Goal: Navigation & Orientation: Understand site structure

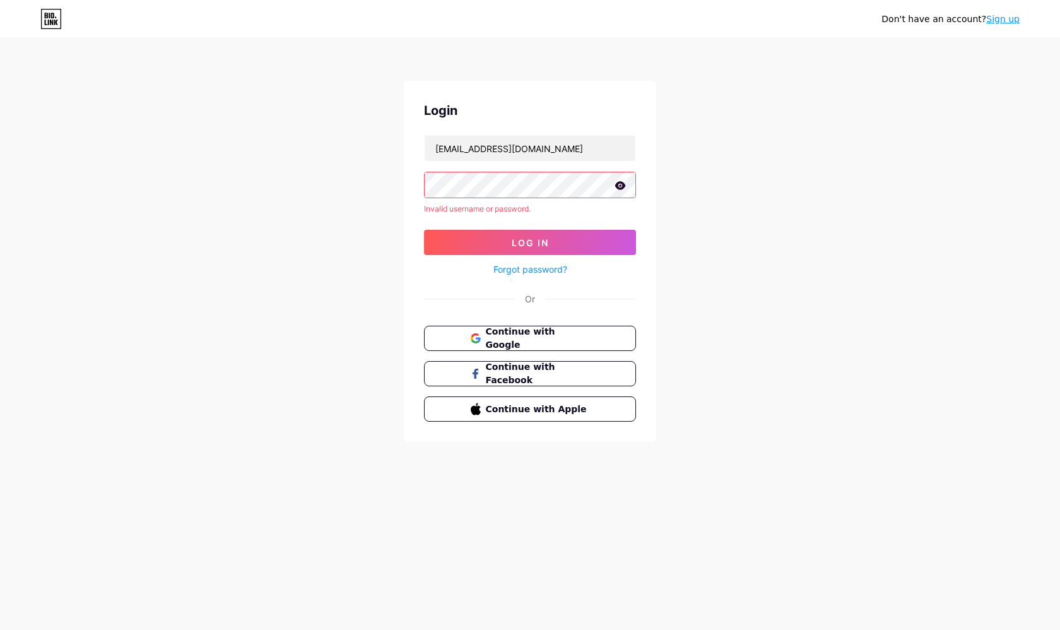
click at [530, 230] on button "Log In" at bounding box center [530, 242] width 212 height 25
click at [539, 335] on span "Continue with Google" at bounding box center [537, 338] width 105 height 27
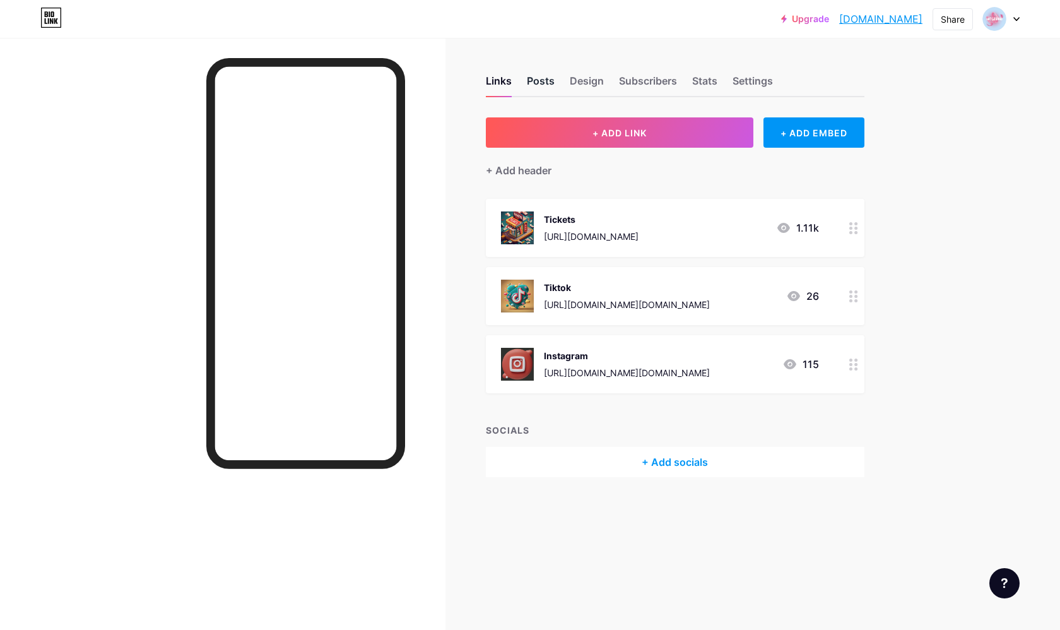
click at [539, 86] on div "Posts" at bounding box center [541, 84] width 28 height 23
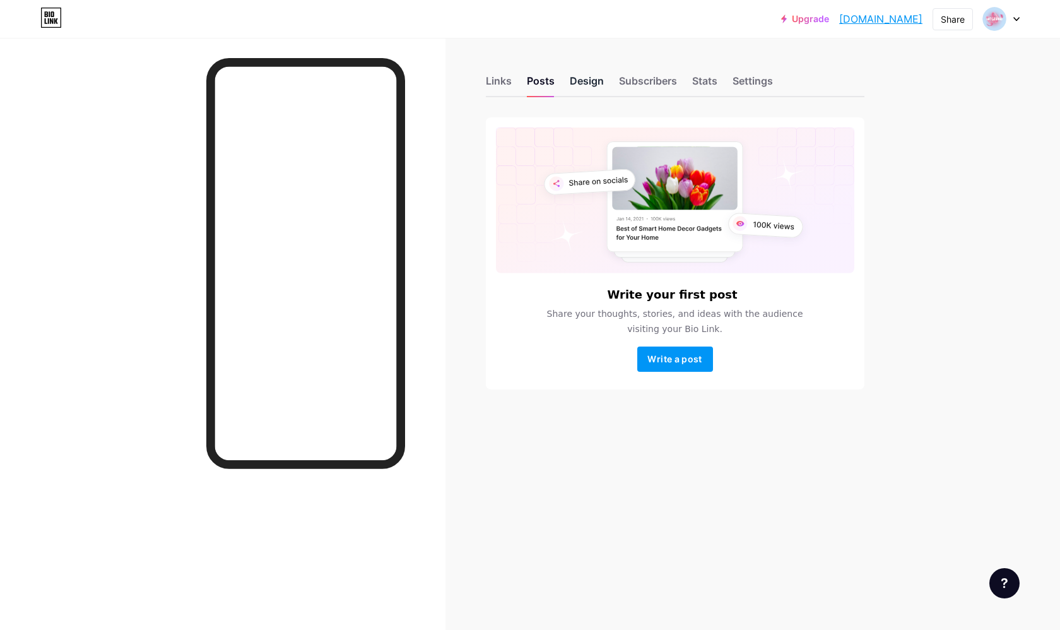
click at [598, 83] on div "Design" at bounding box center [587, 84] width 34 height 23
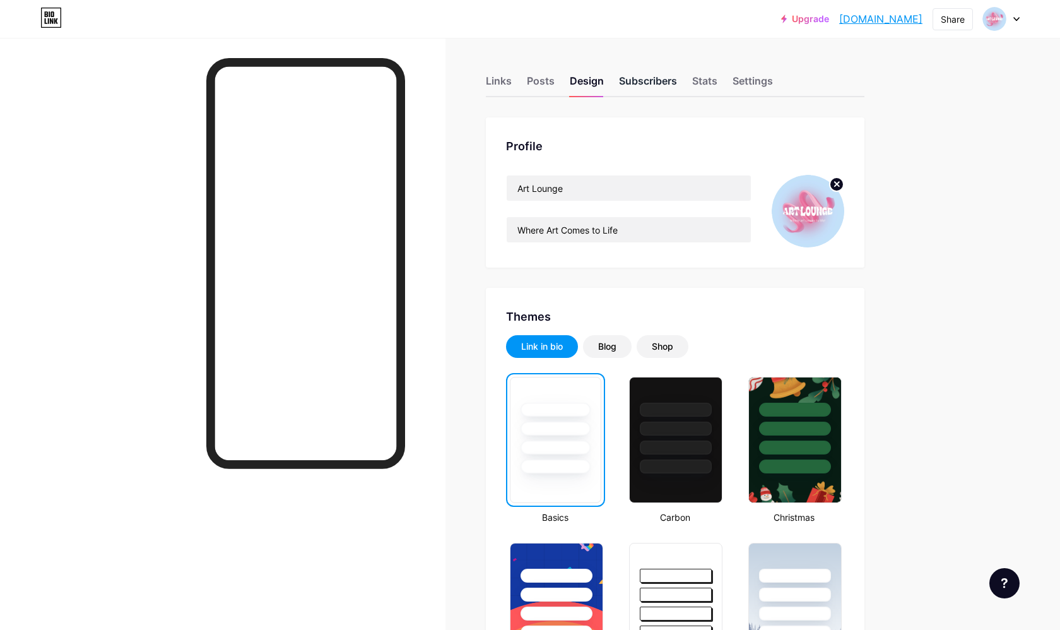
click at [636, 78] on div "Subscribers" at bounding box center [648, 84] width 58 height 23
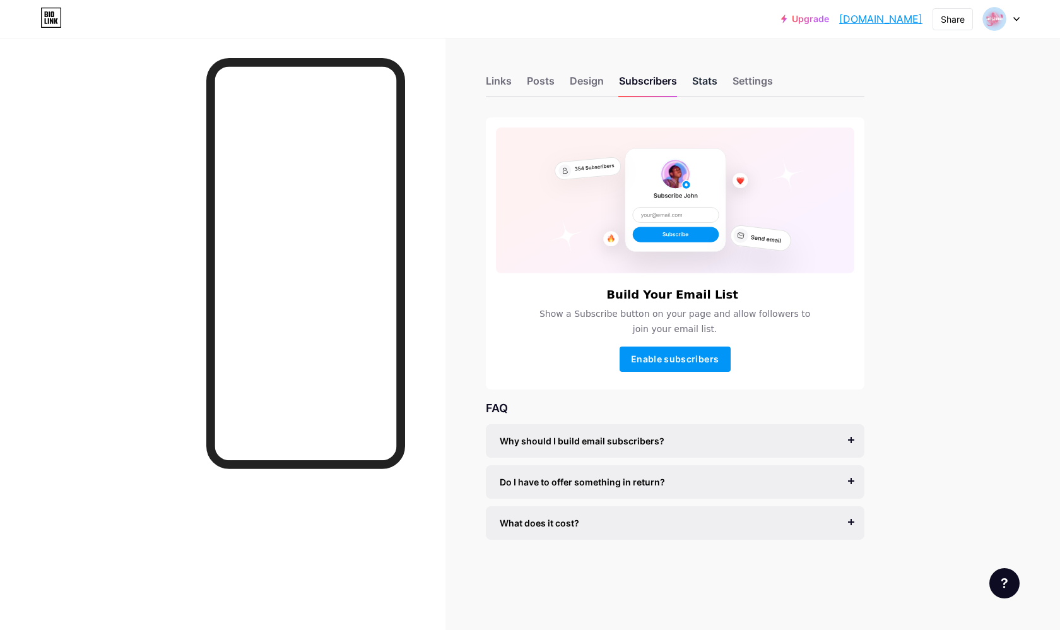
click at [694, 87] on div "Stats" at bounding box center [704, 84] width 25 height 23
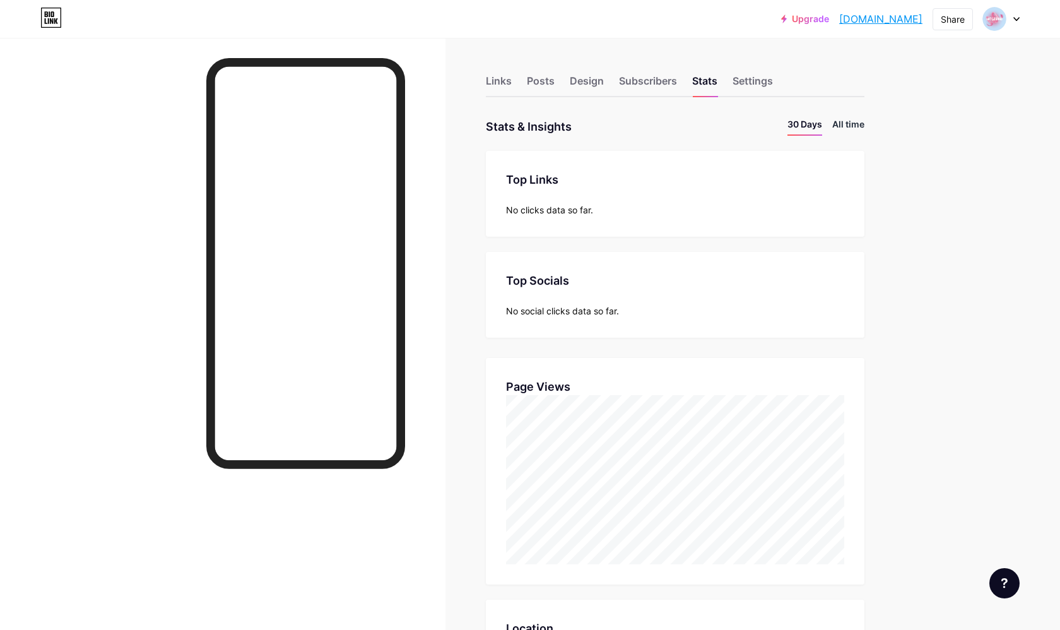
click at [852, 124] on li "All time" at bounding box center [849, 126] width 32 height 18
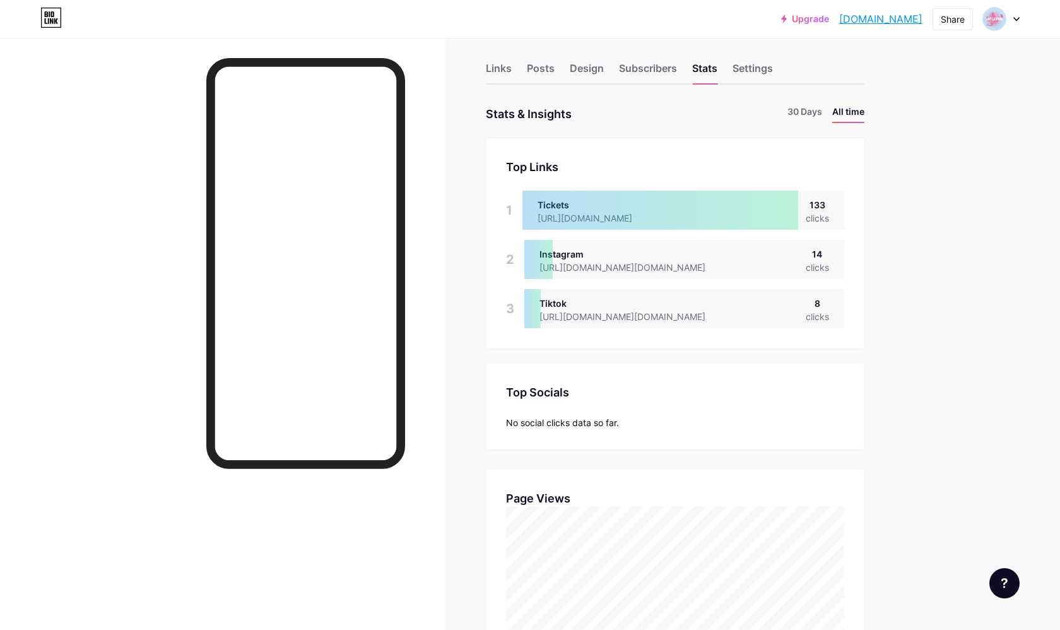
scroll to position [7, 0]
